Goal: Task Accomplishment & Management: Manage account settings

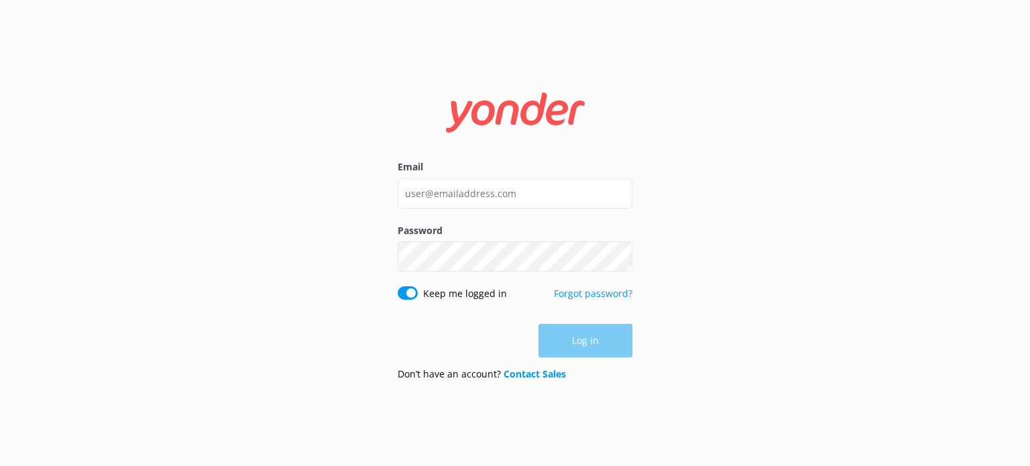
click at [595, 335] on div "Log in" at bounding box center [515, 341] width 235 height 34
click at [517, 186] on input "Email" at bounding box center [515, 193] width 235 height 30
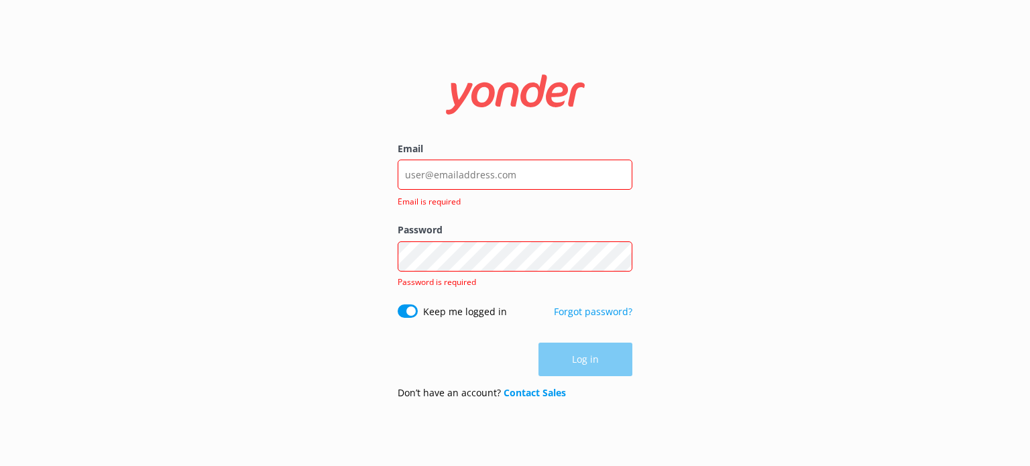
drag, startPoint x: 162, startPoint y: 131, endPoint x: 566, endPoint y: -51, distance: 442.9
click at [566, 0] on html "Email Email is required Password Show password Password is required Keep me log…" at bounding box center [515, 233] width 1030 height 466
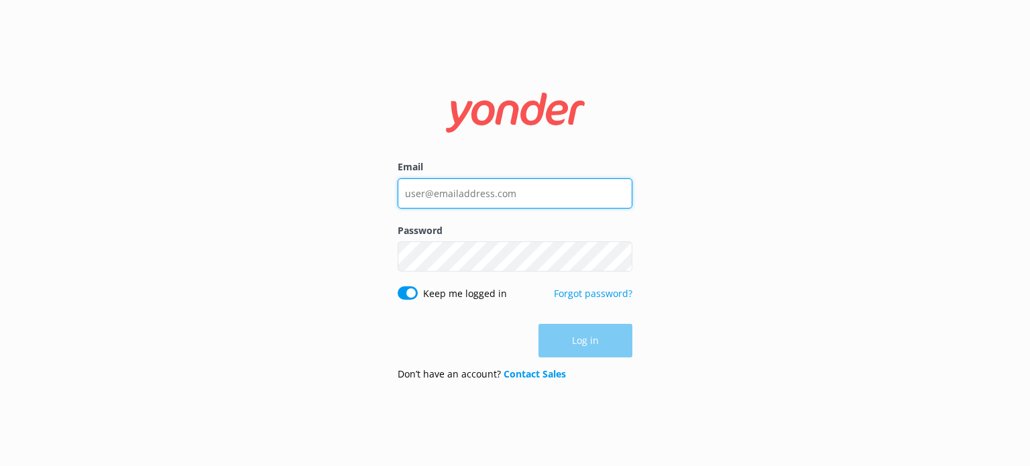
click at [553, 183] on input "Email" at bounding box center [515, 193] width 235 height 30
type input "support@canyonswing.co.nz"
click at [590, 95] on icon at bounding box center [515, 113] width 164 height 40
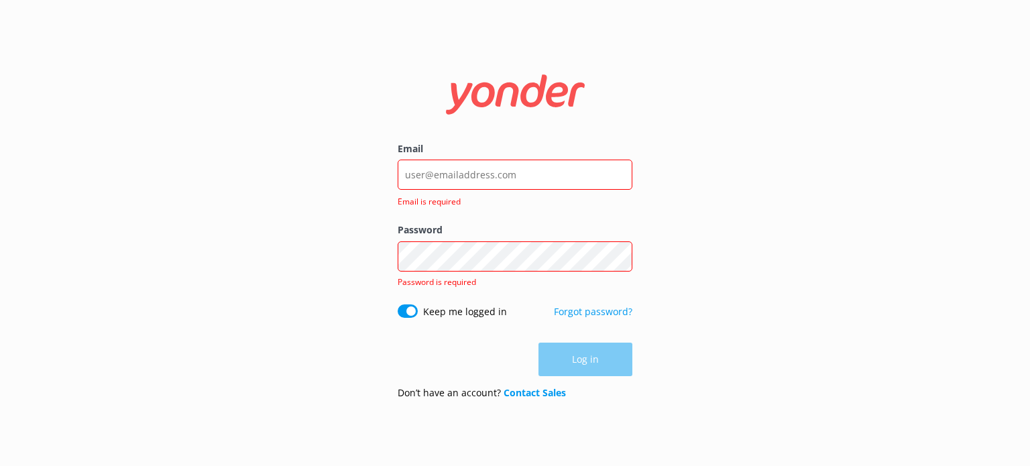
click at [567, 152] on label "Email" at bounding box center [515, 148] width 235 height 15
click at [567, 160] on input "Email" at bounding box center [515, 175] width 235 height 30
click at [571, 170] on input "Email" at bounding box center [515, 175] width 235 height 30
click at [438, 175] on input "Email" at bounding box center [515, 175] width 235 height 30
